Goal: Find contact information: Find contact information

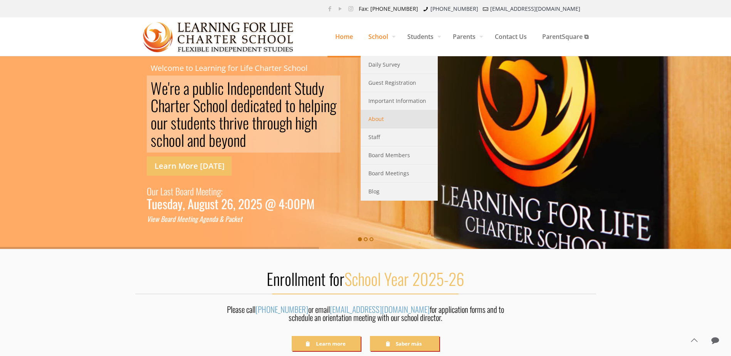
click at [377, 121] on span "About" at bounding box center [376, 119] width 15 height 10
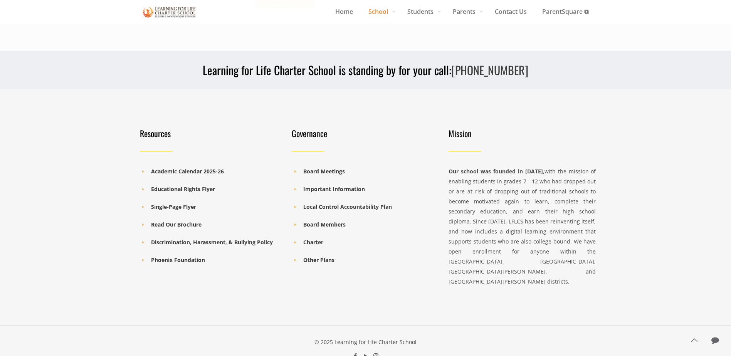
scroll to position [721, 0]
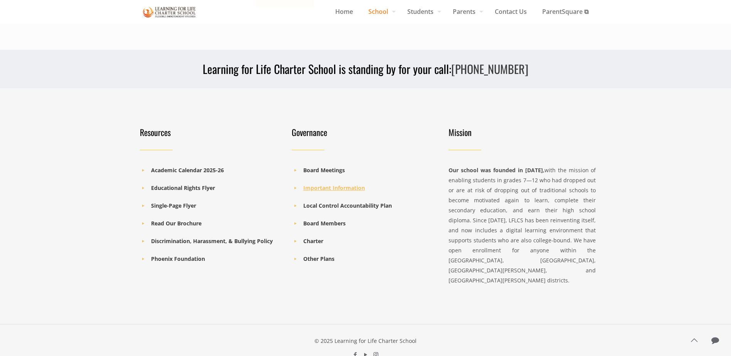
click at [337, 184] on b "Important Information" at bounding box center [334, 187] width 62 height 7
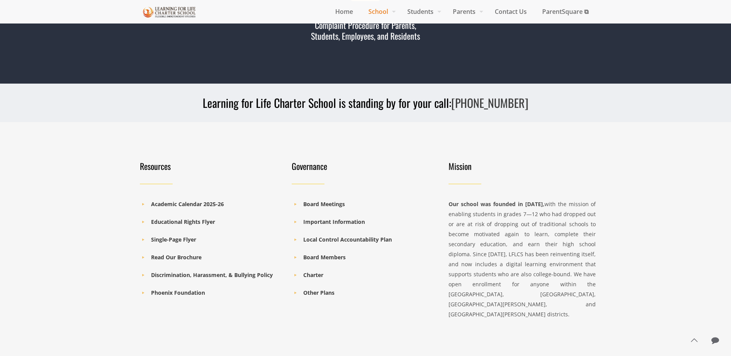
scroll to position [1696, 0]
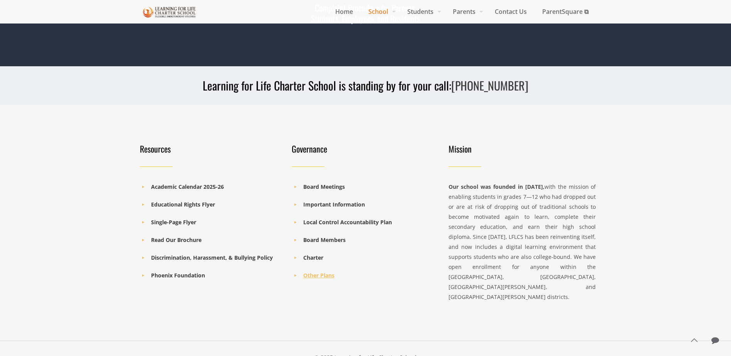
click at [315, 277] on b "Other Plans" at bounding box center [318, 275] width 31 height 7
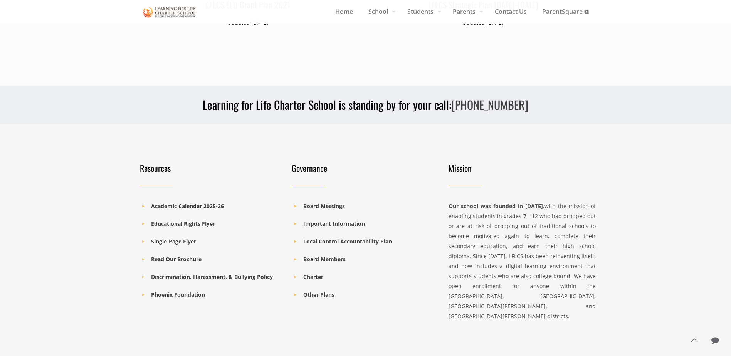
scroll to position [810, 0]
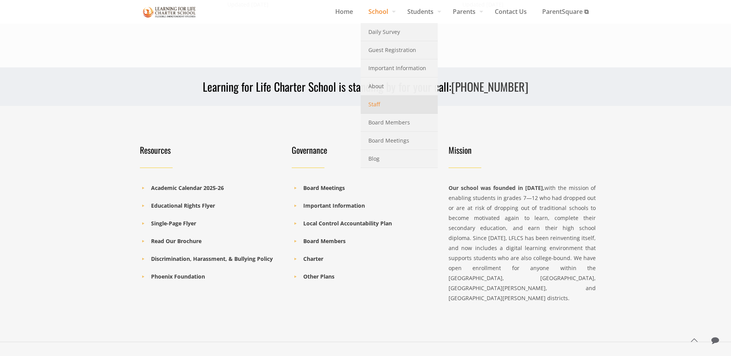
click at [383, 103] on link "Staff" at bounding box center [399, 105] width 77 height 18
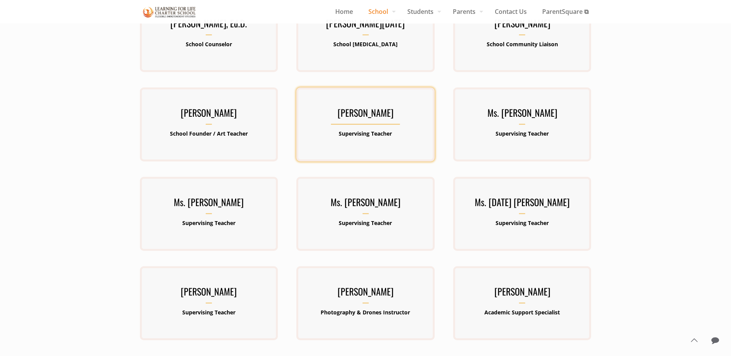
scroll to position [193, 0]
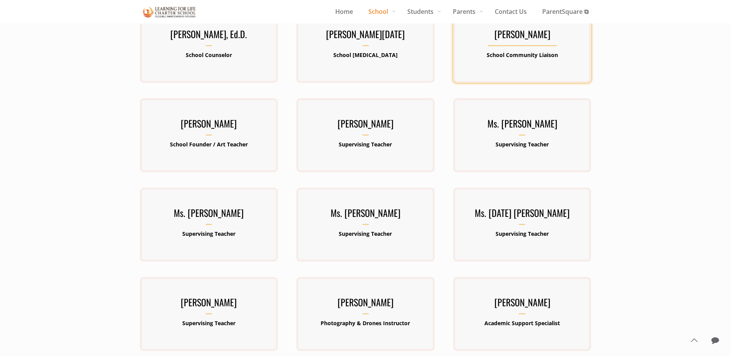
click at [523, 62] on div "[PERSON_NAME] School Community Liaison" at bounding box center [522, 46] width 138 height 40
click at [518, 37] on h3 "[PERSON_NAME]" at bounding box center [522, 36] width 138 height 20
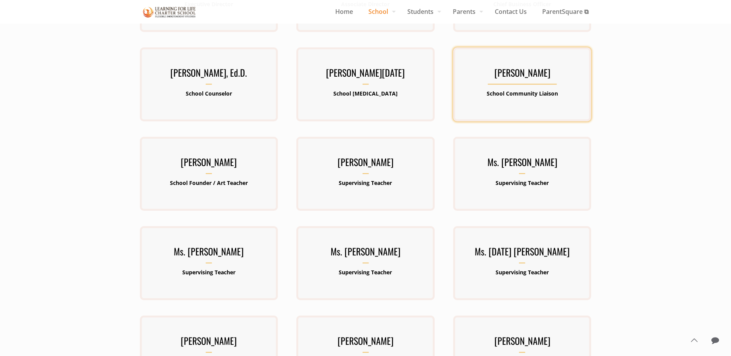
click at [517, 82] on h3 "[PERSON_NAME]" at bounding box center [522, 75] width 138 height 20
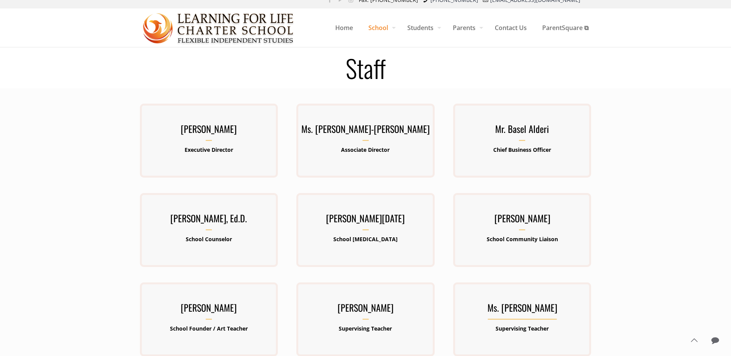
scroll to position [0, 0]
